Goal: Navigation & Orientation: Find specific page/section

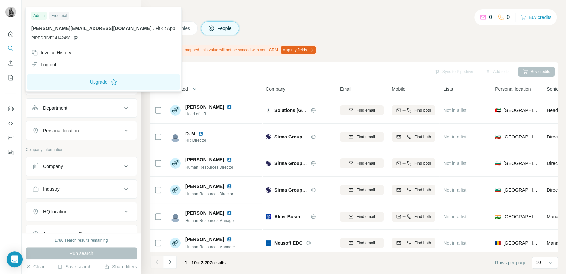
click at [20, 9] on div at bounding box center [11, 13] width 19 height 22
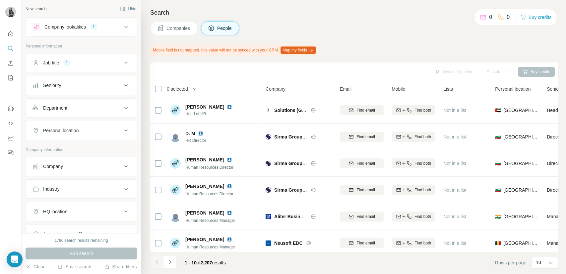
click at [15, 14] on img at bounding box center [10, 12] width 11 height 11
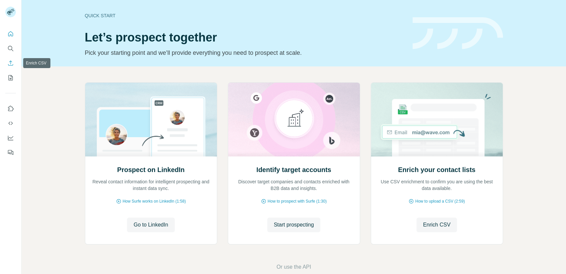
click at [9, 58] on button "Enrich CSV" at bounding box center [10, 63] width 11 height 12
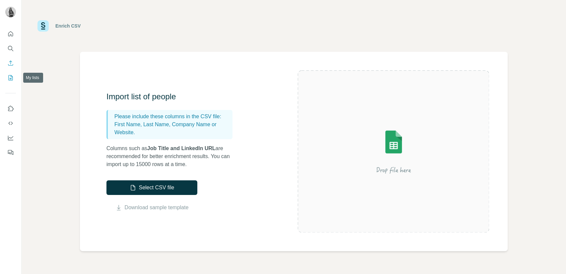
click at [13, 81] on button "My lists" at bounding box center [10, 78] width 11 height 12
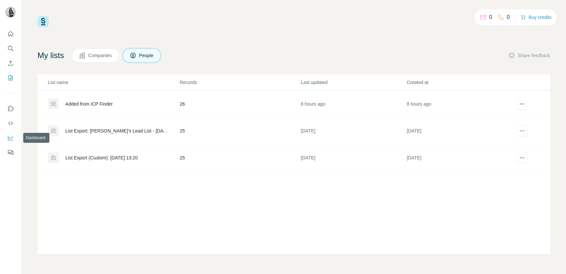
click at [11, 137] on icon "Dashboard" at bounding box center [10, 137] width 7 height 7
click at [9, 139] on icon "Dashboard" at bounding box center [10, 137] width 7 height 7
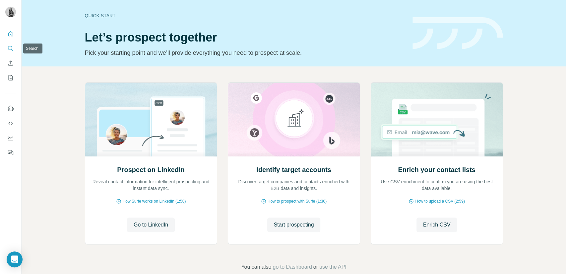
click at [12, 49] on icon "Search" at bounding box center [10, 48] width 7 height 7
click at [5, 47] on button "Search" at bounding box center [10, 48] width 11 height 12
